Goal: Task Accomplishment & Management: Manage account settings

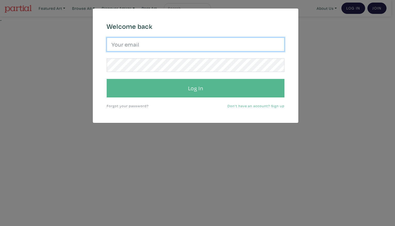
type input "Harley.yang@gmail.com"
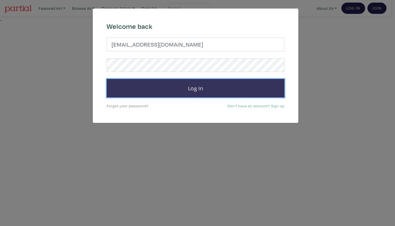
click at [223, 88] on button "Log In" at bounding box center [196, 88] width 178 height 19
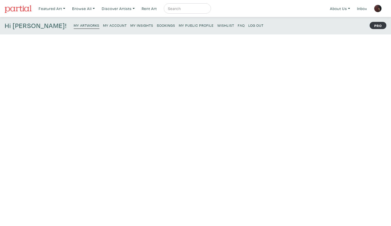
click at [130, 27] on small "My Insights" at bounding box center [141, 25] width 23 height 5
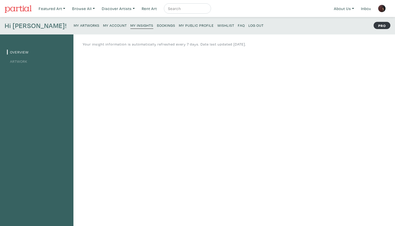
click at [21, 61] on link "Artwork" at bounding box center [17, 61] width 20 height 5
